Goal: Task Accomplishment & Management: Complete application form

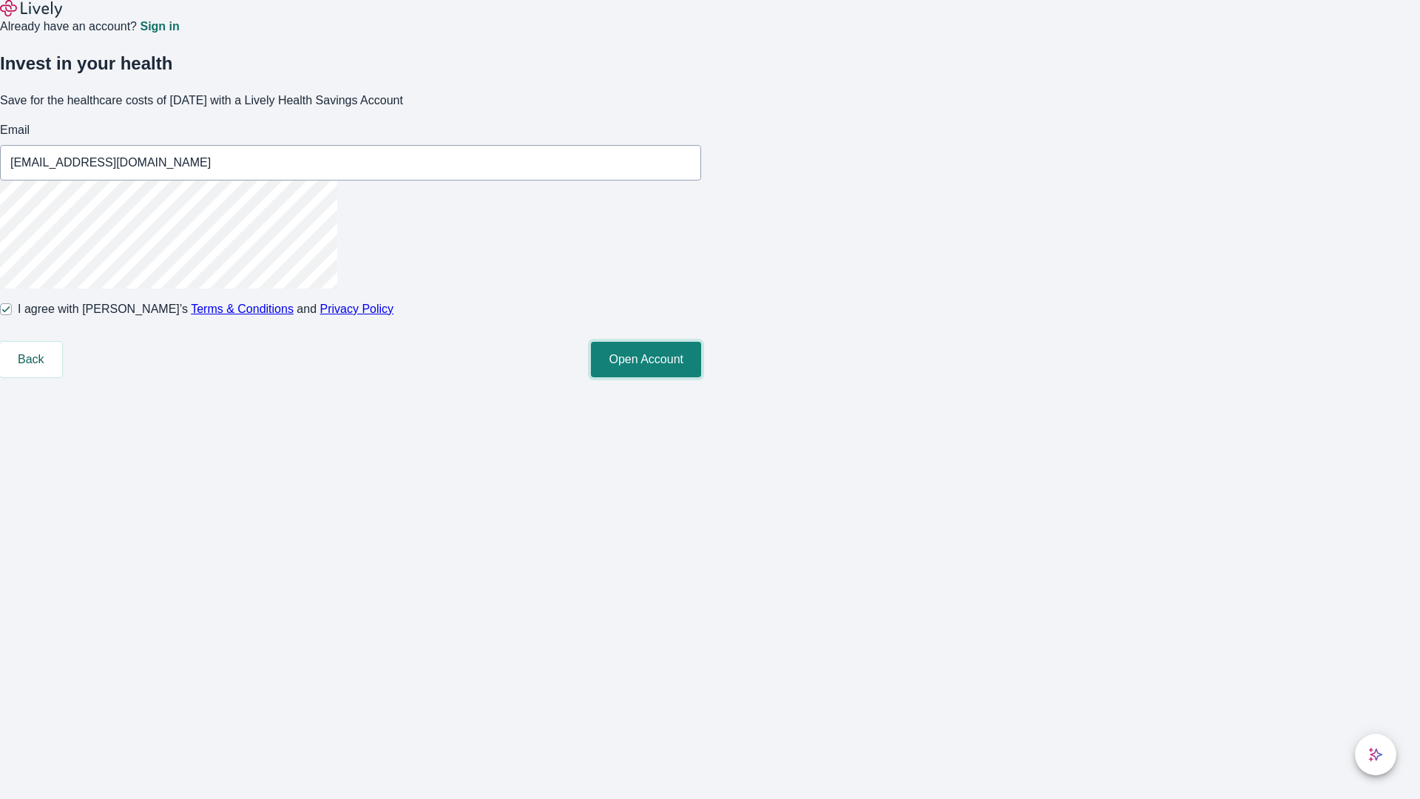
click at [701, 377] on button "Open Account" at bounding box center [646, 360] width 110 height 36
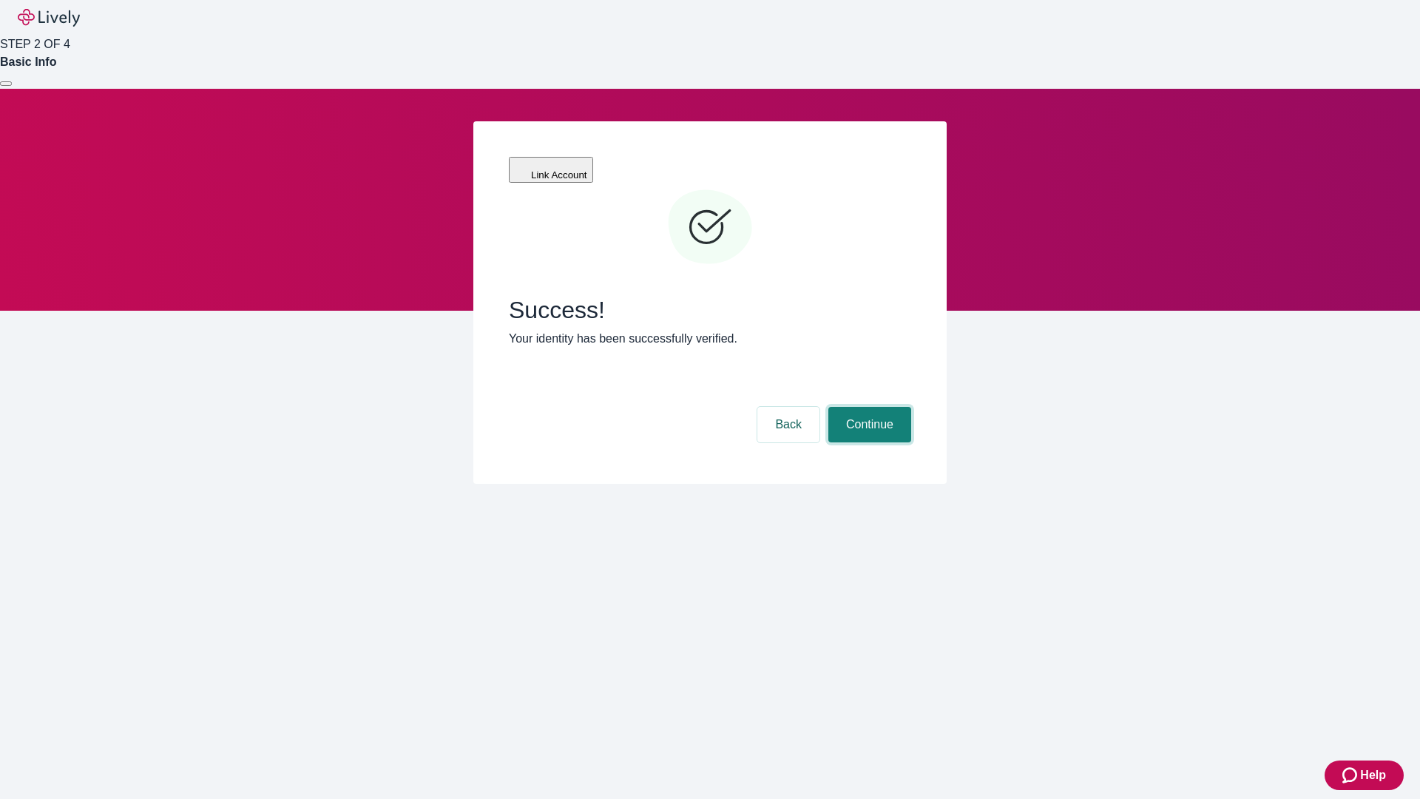
click at [868, 407] on button "Continue" at bounding box center [869, 425] width 83 height 36
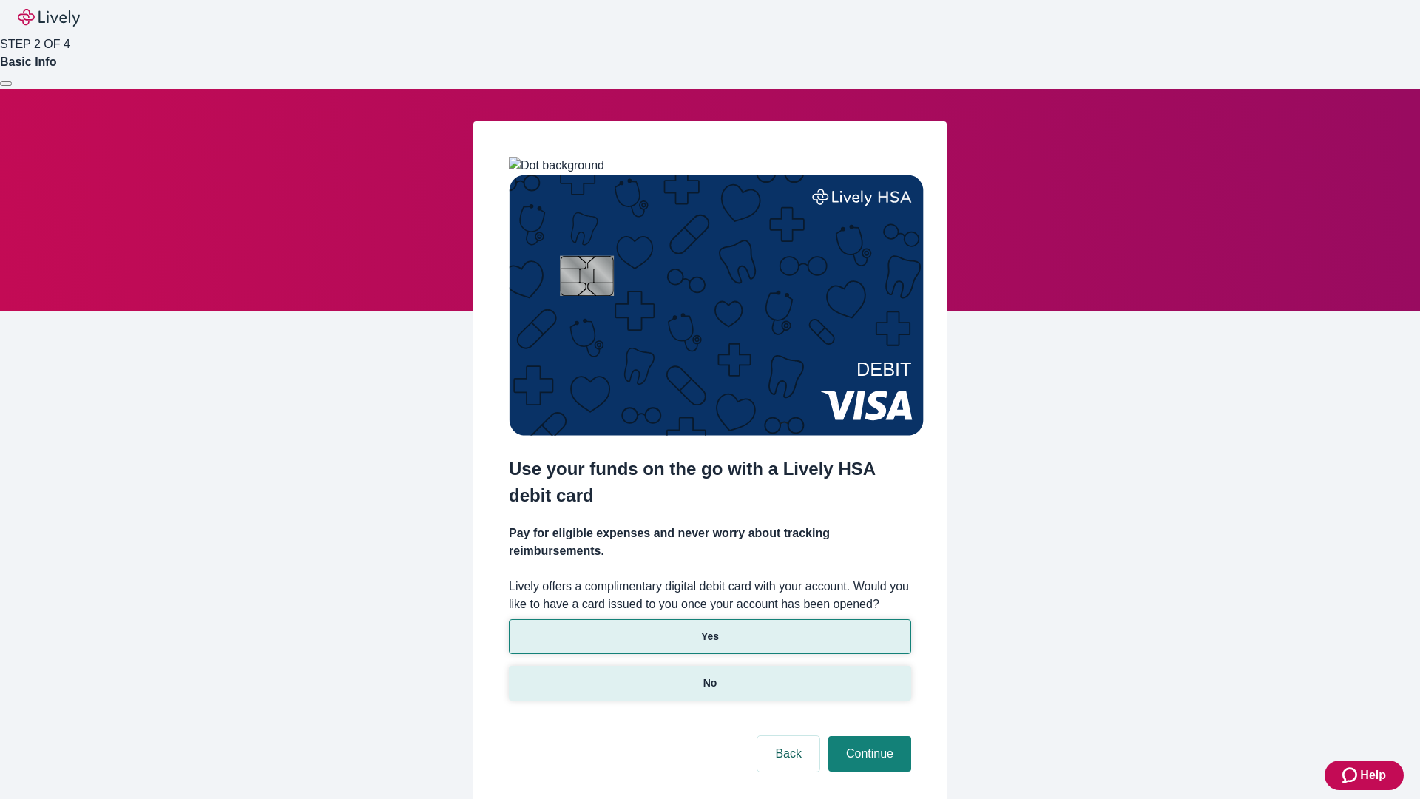
click at [709, 675] on p "No" at bounding box center [710, 683] width 14 height 16
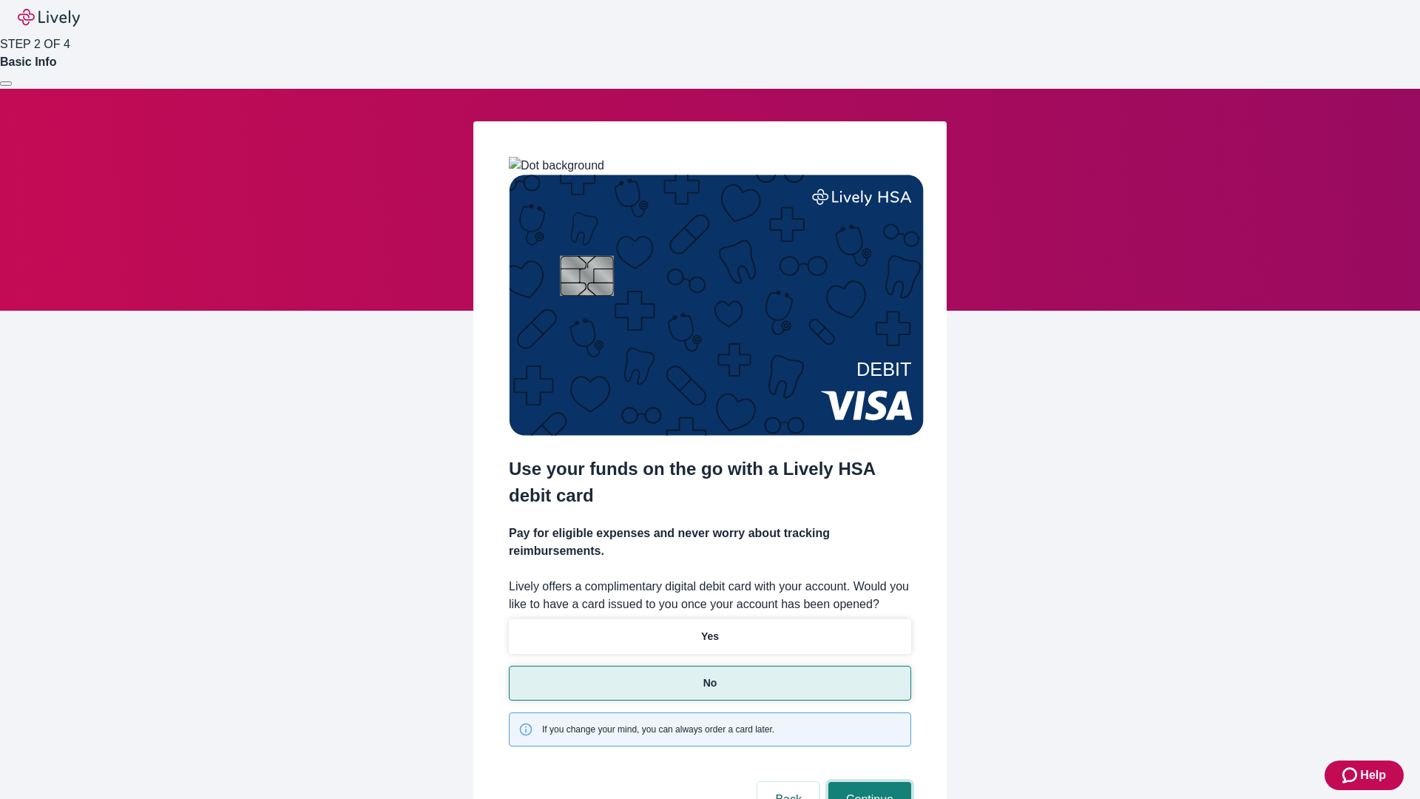
click at [868, 782] on button "Continue" at bounding box center [869, 800] width 83 height 36
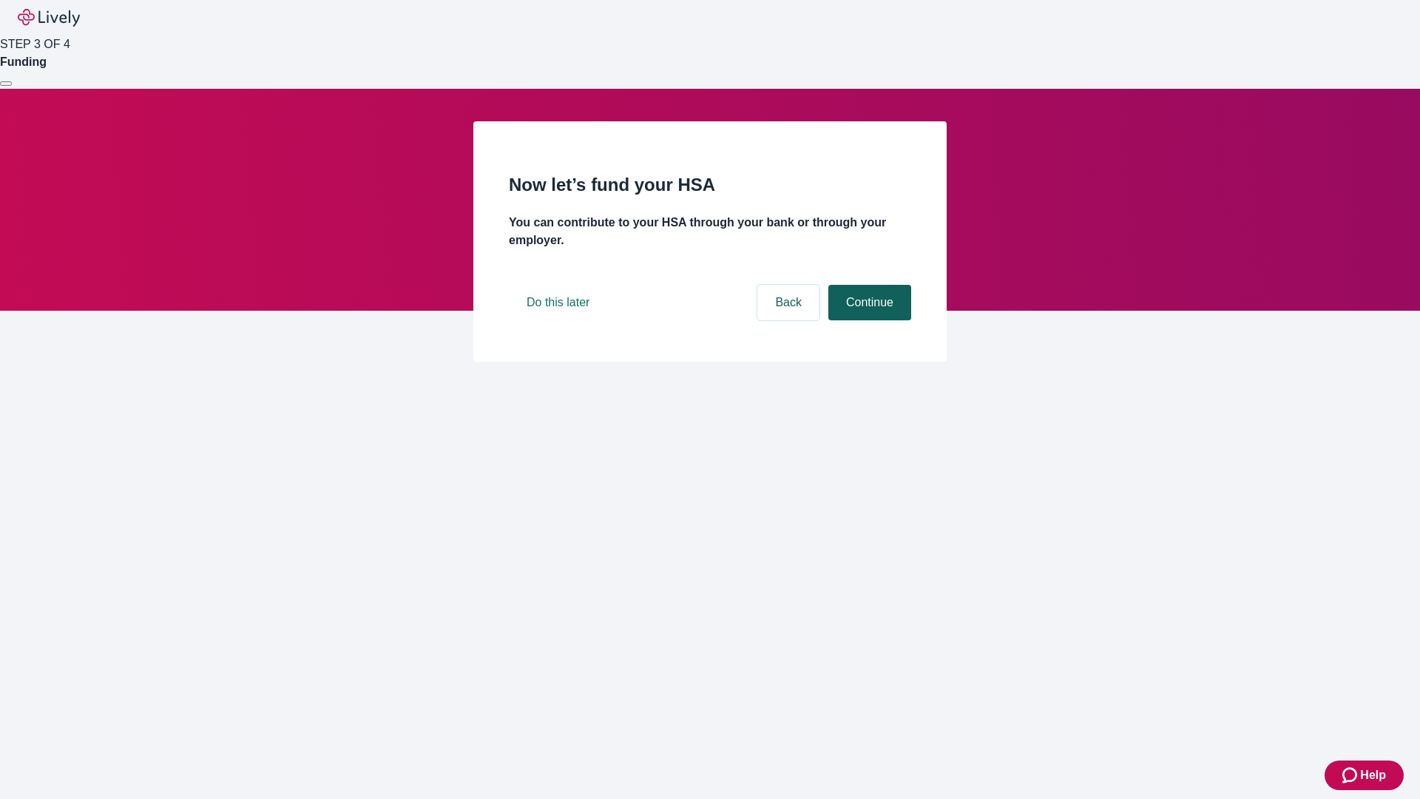
click at [868, 320] on button "Continue" at bounding box center [869, 303] width 83 height 36
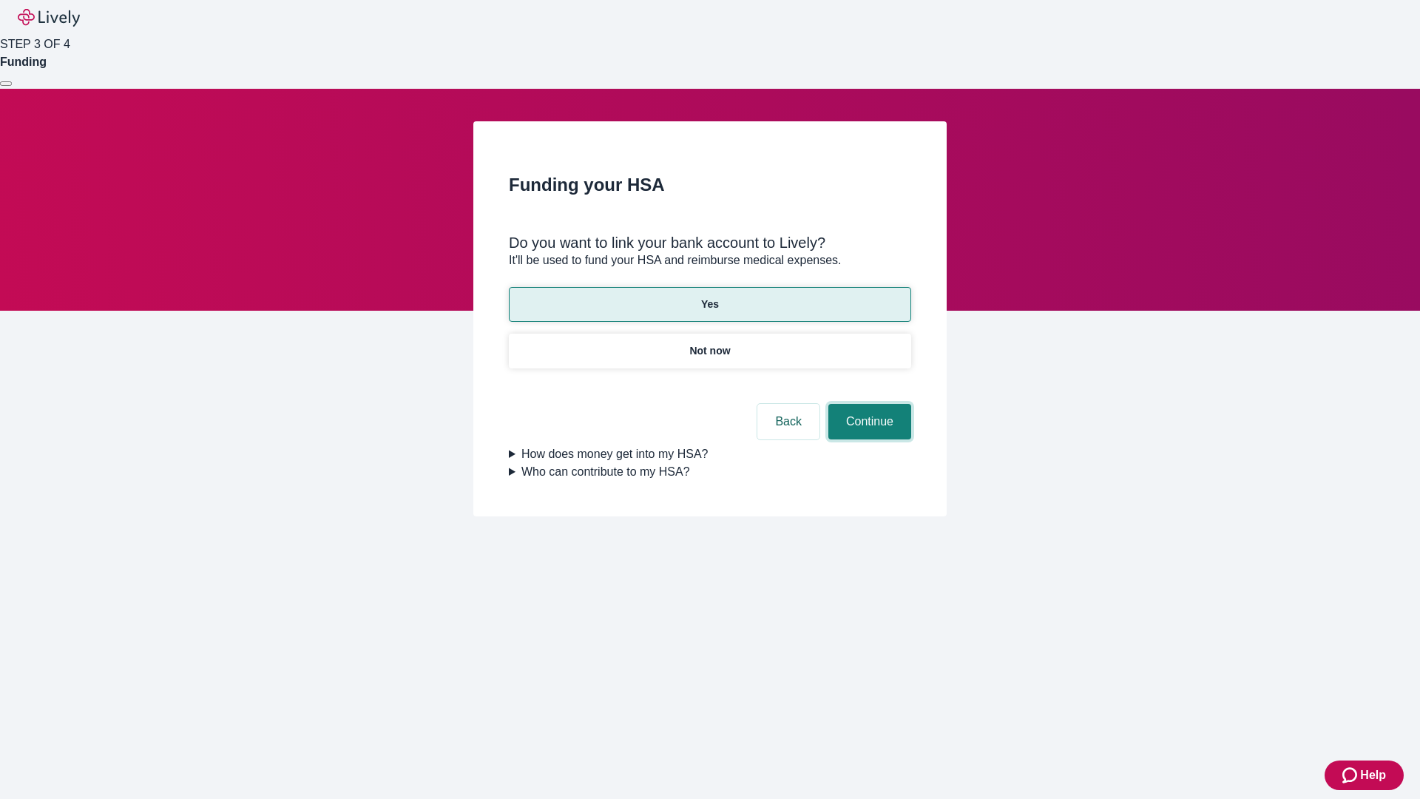
click at [868, 404] on button "Continue" at bounding box center [869, 422] width 83 height 36
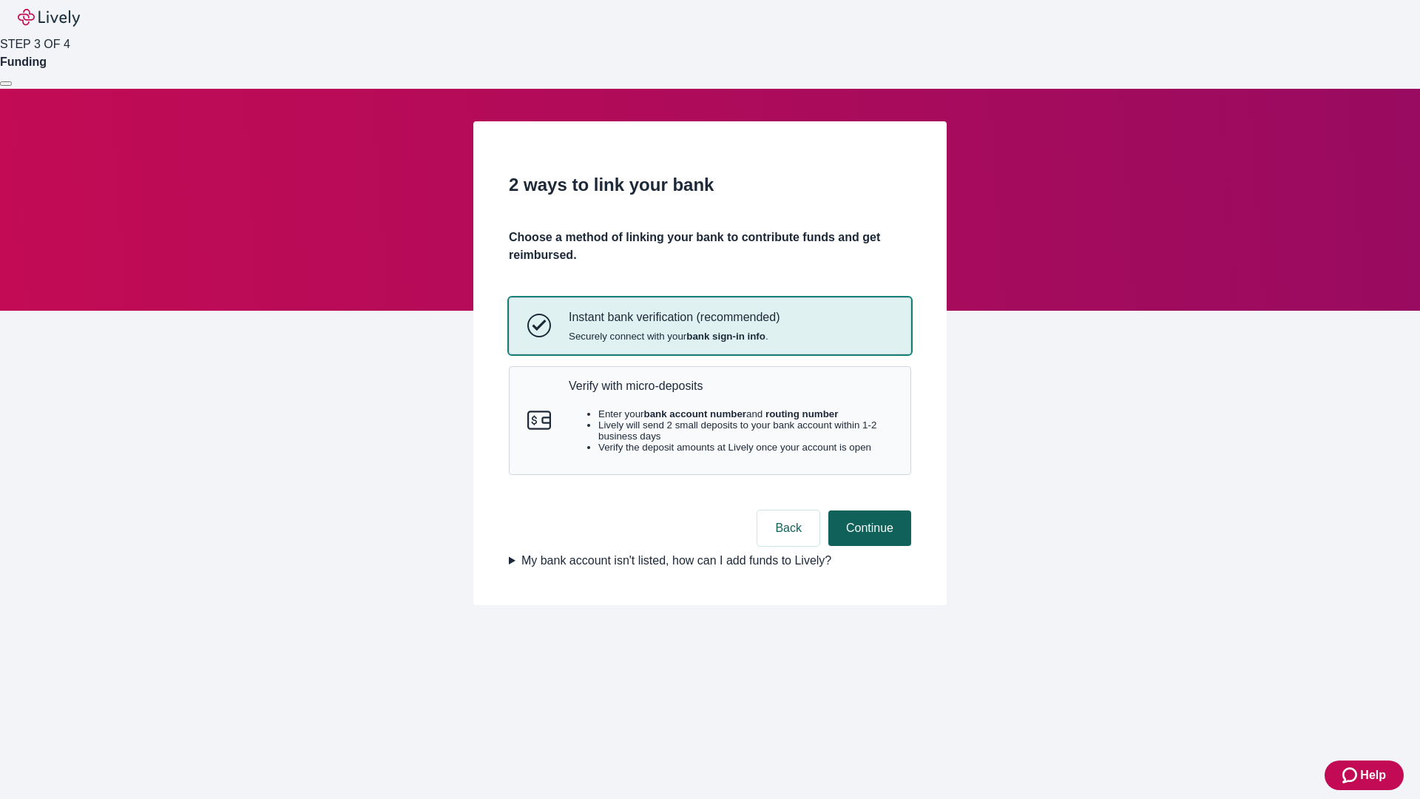
click at [730, 393] on p "Verify with micro-deposits" at bounding box center [731, 386] width 324 height 14
click at [868, 546] on button "Continue" at bounding box center [869, 528] width 83 height 36
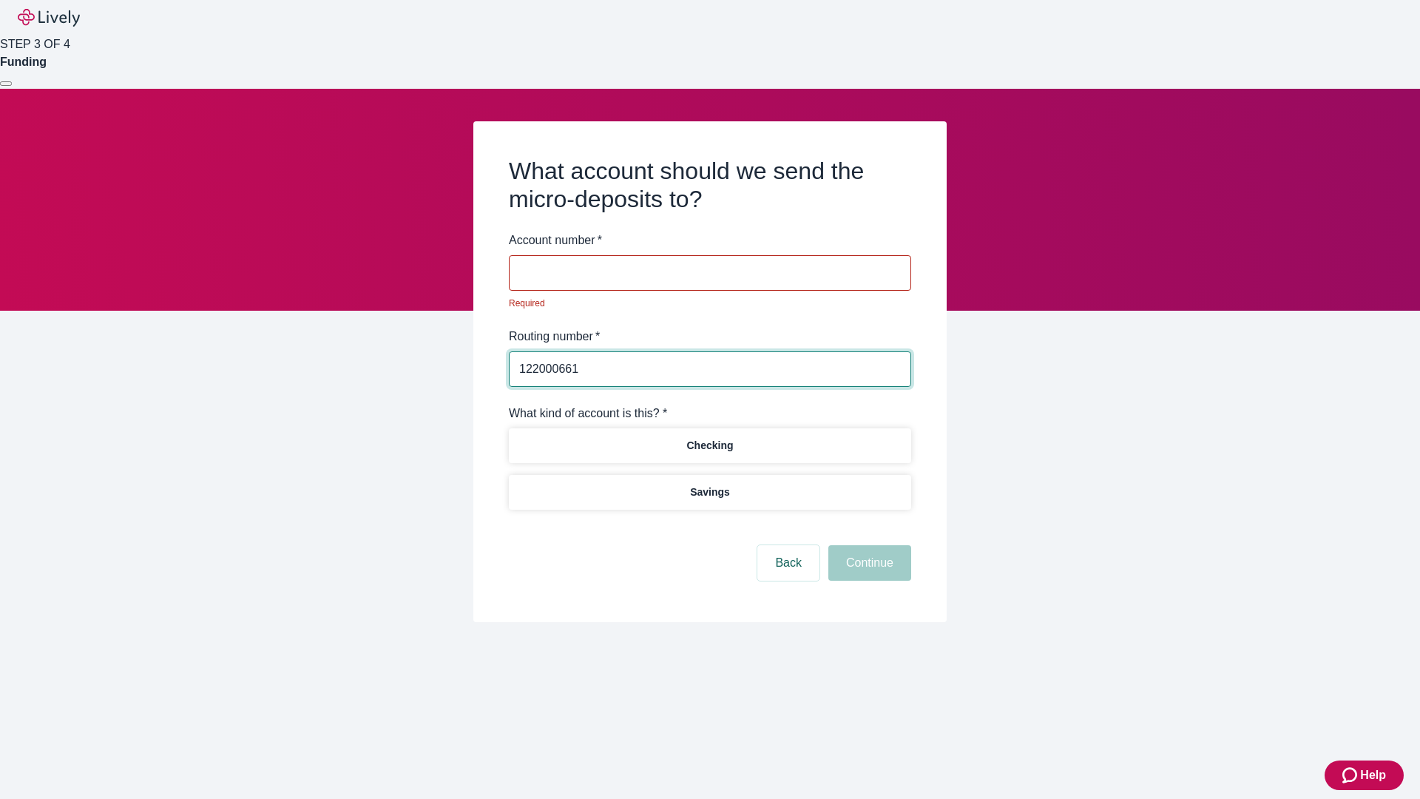
type input "122000661"
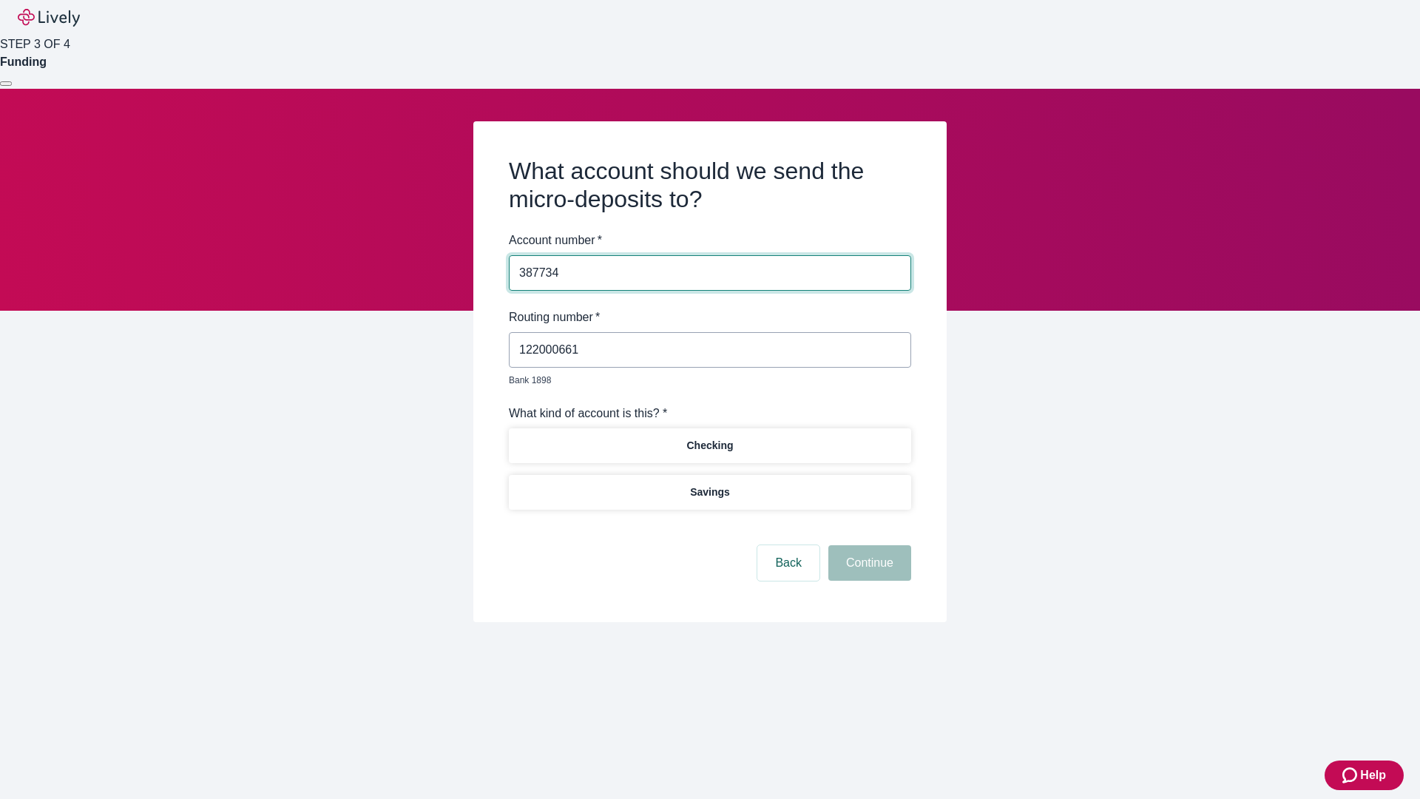
type input "387734"
click at [709, 438] on p "Checking" at bounding box center [709, 446] width 47 height 16
click at [868, 546] on button "Continue" at bounding box center [869, 563] width 83 height 36
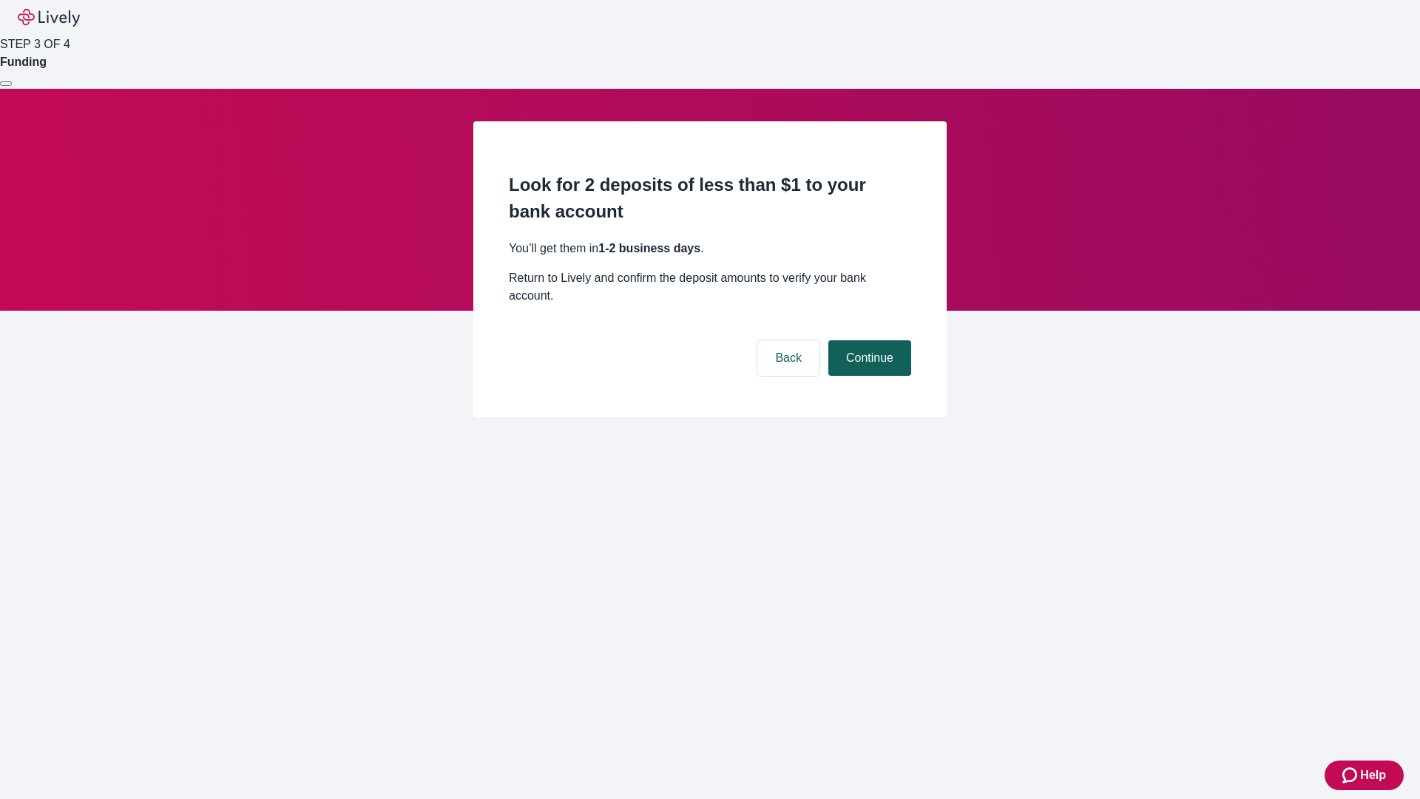
click at [868, 340] on button "Continue" at bounding box center [869, 358] width 83 height 36
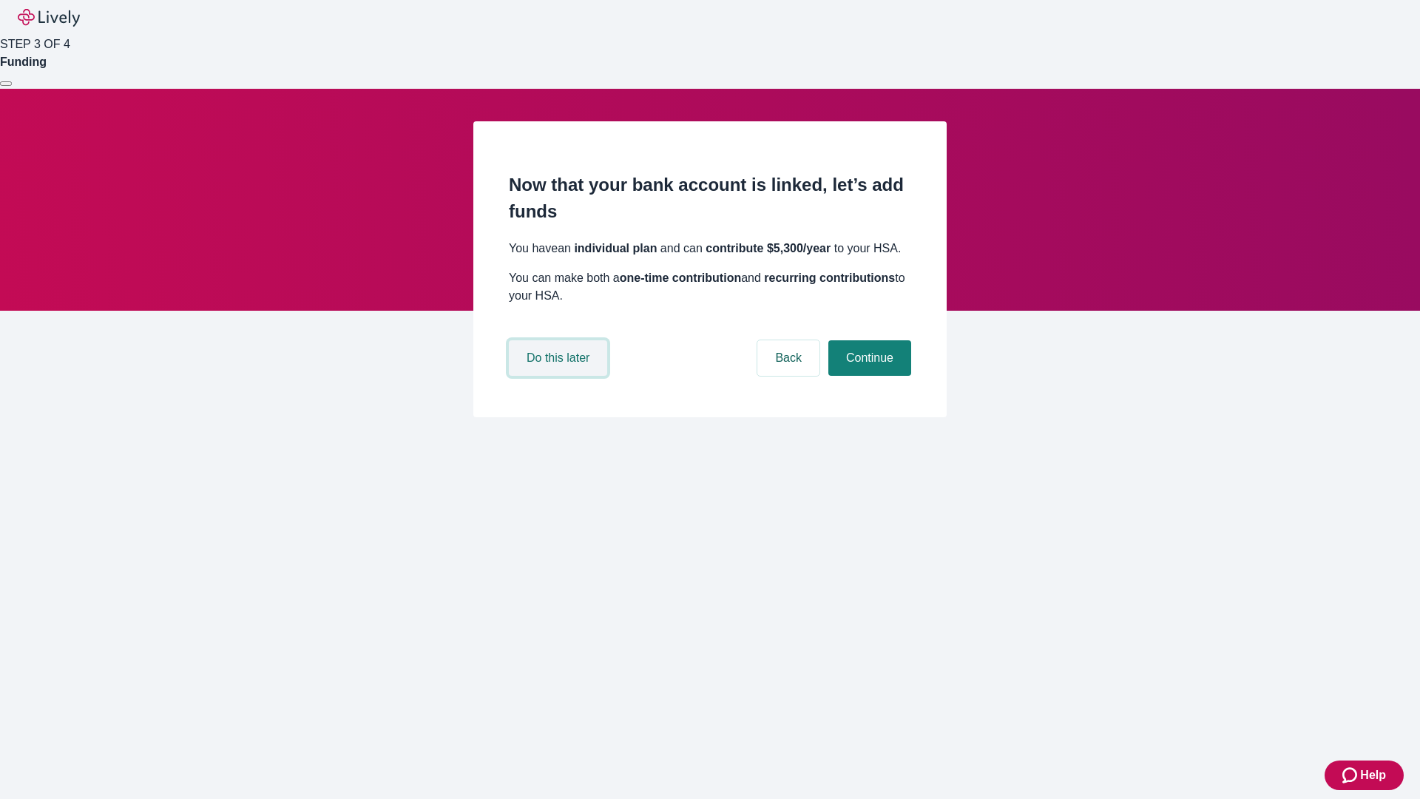
click at [560, 376] on button "Do this later" at bounding box center [558, 358] width 98 height 36
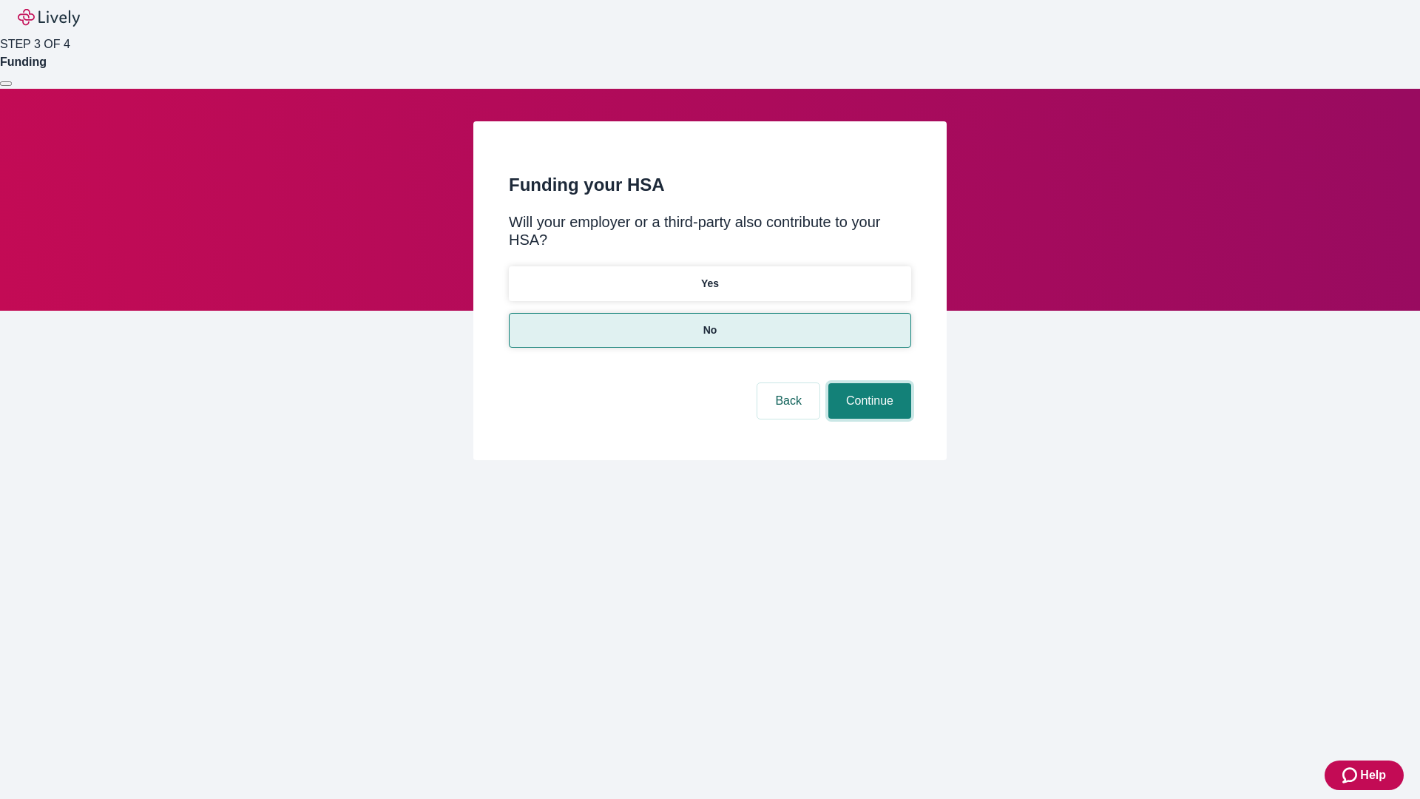
click at [868, 383] on button "Continue" at bounding box center [869, 401] width 83 height 36
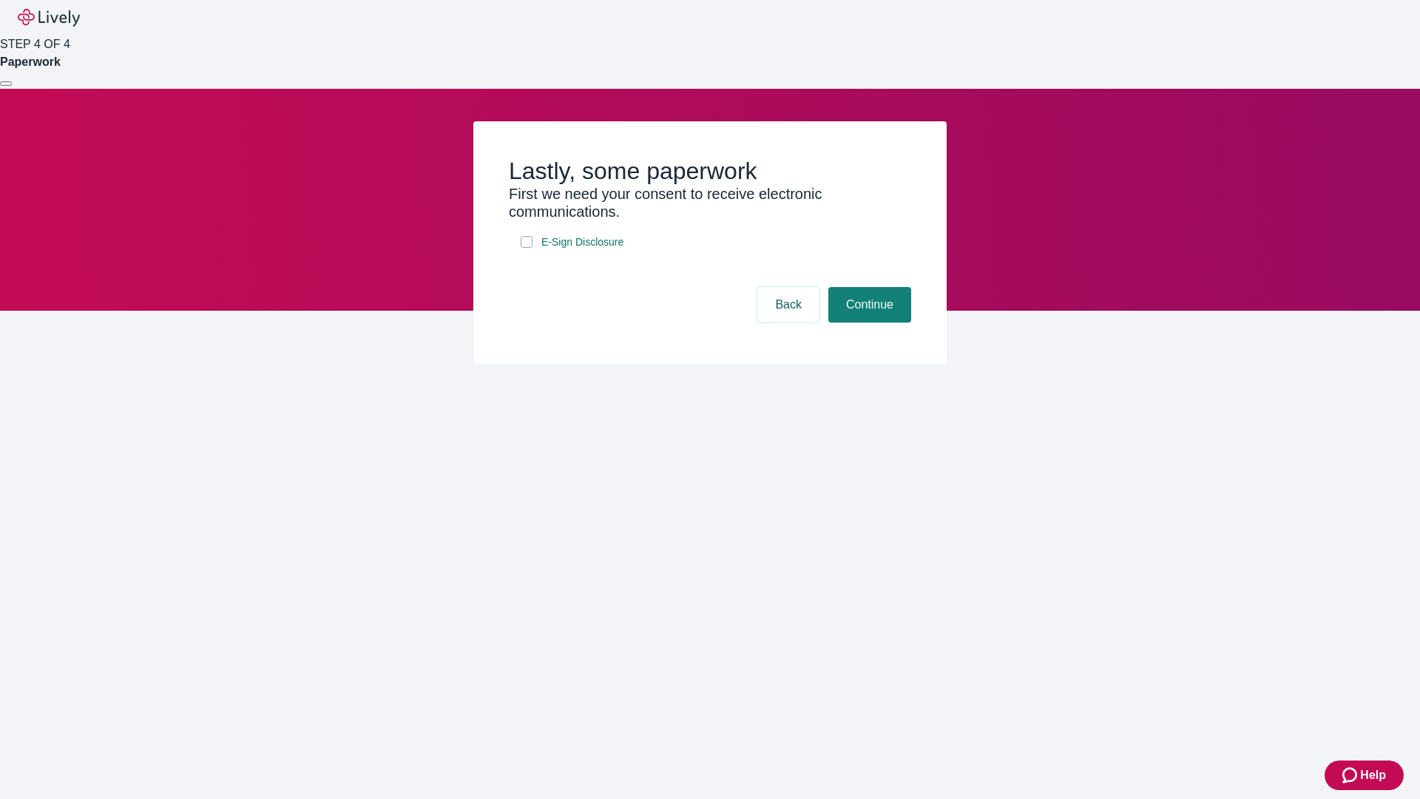
click at [527, 248] on input "E-Sign Disclosure" at bounding box center [527, 242] width 12 height 12
checkbox input "true"
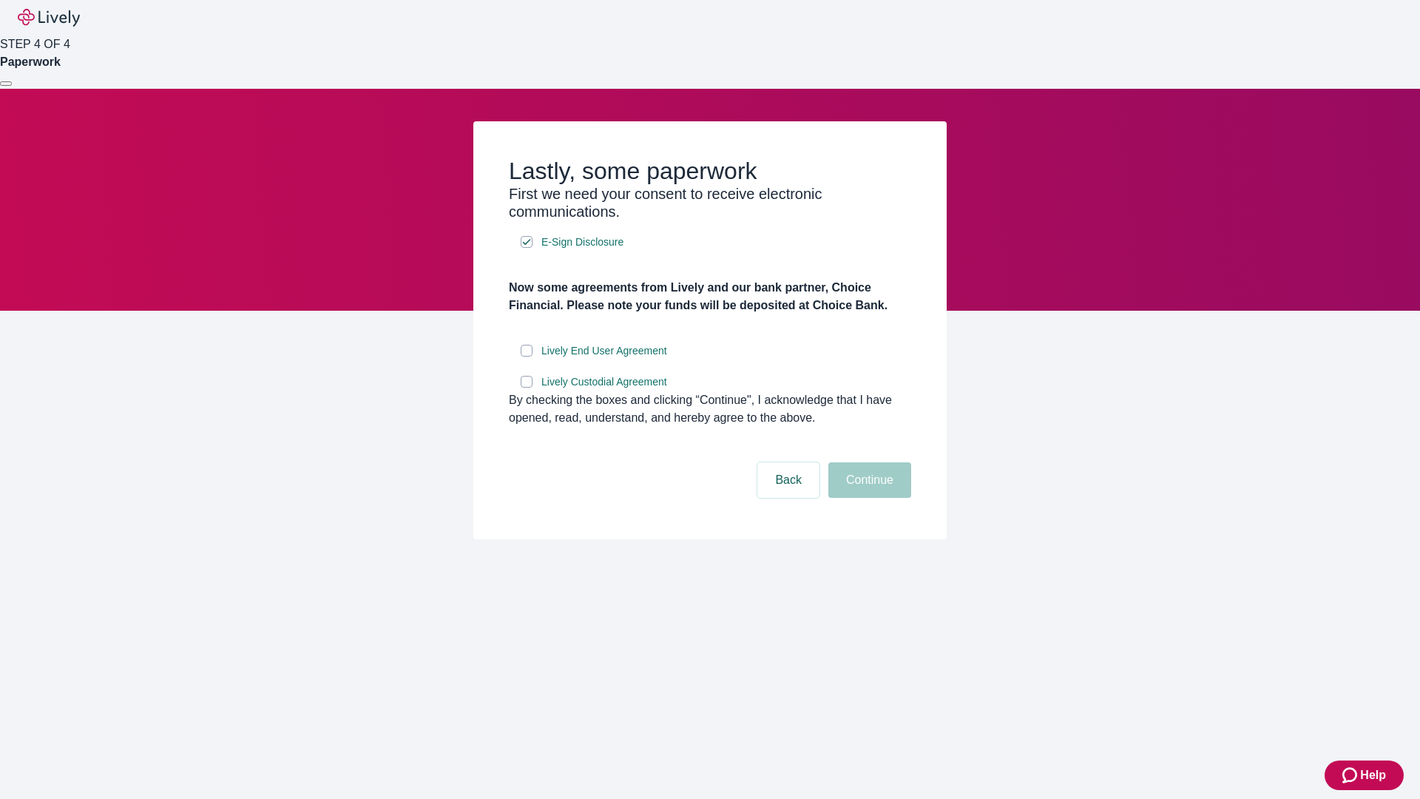
click at [527, 357] on input "Lively End User Agreement" at bounding box center [527, 351] width 12 height 12
checkbox input "true"
click at [527, 388] on input "Lively Custodial Agreement" at bounding box center [527, 382] width 12 height 12
checkbox input "true"
click at [868, 498] on button "Continue" at bounding box center [869, 480] width 83 height 36
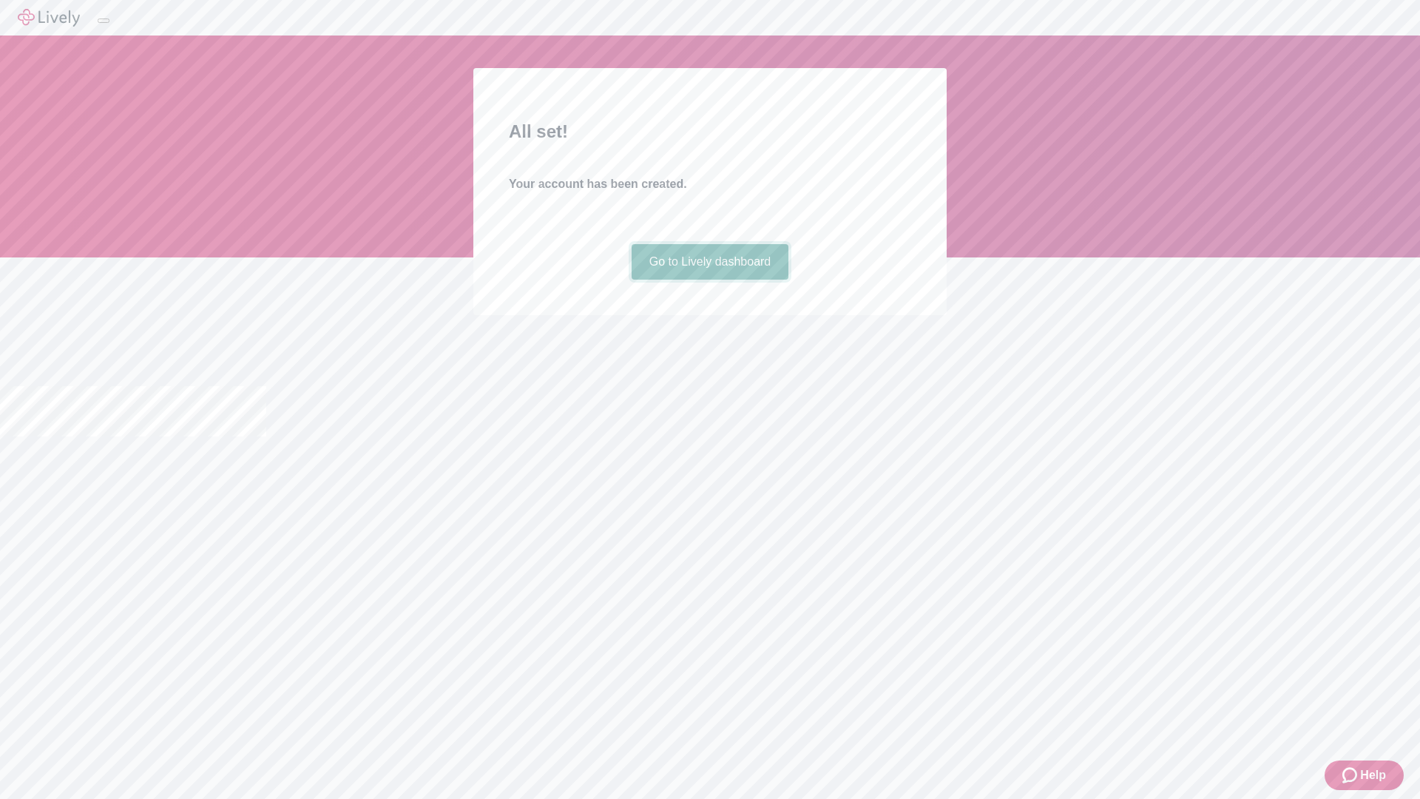
click at [709, 280] on link "Go to Lively dashboard" at bounding box center [711, 262] width 158 height 36
